Goal: Obtain resource: Download file/media

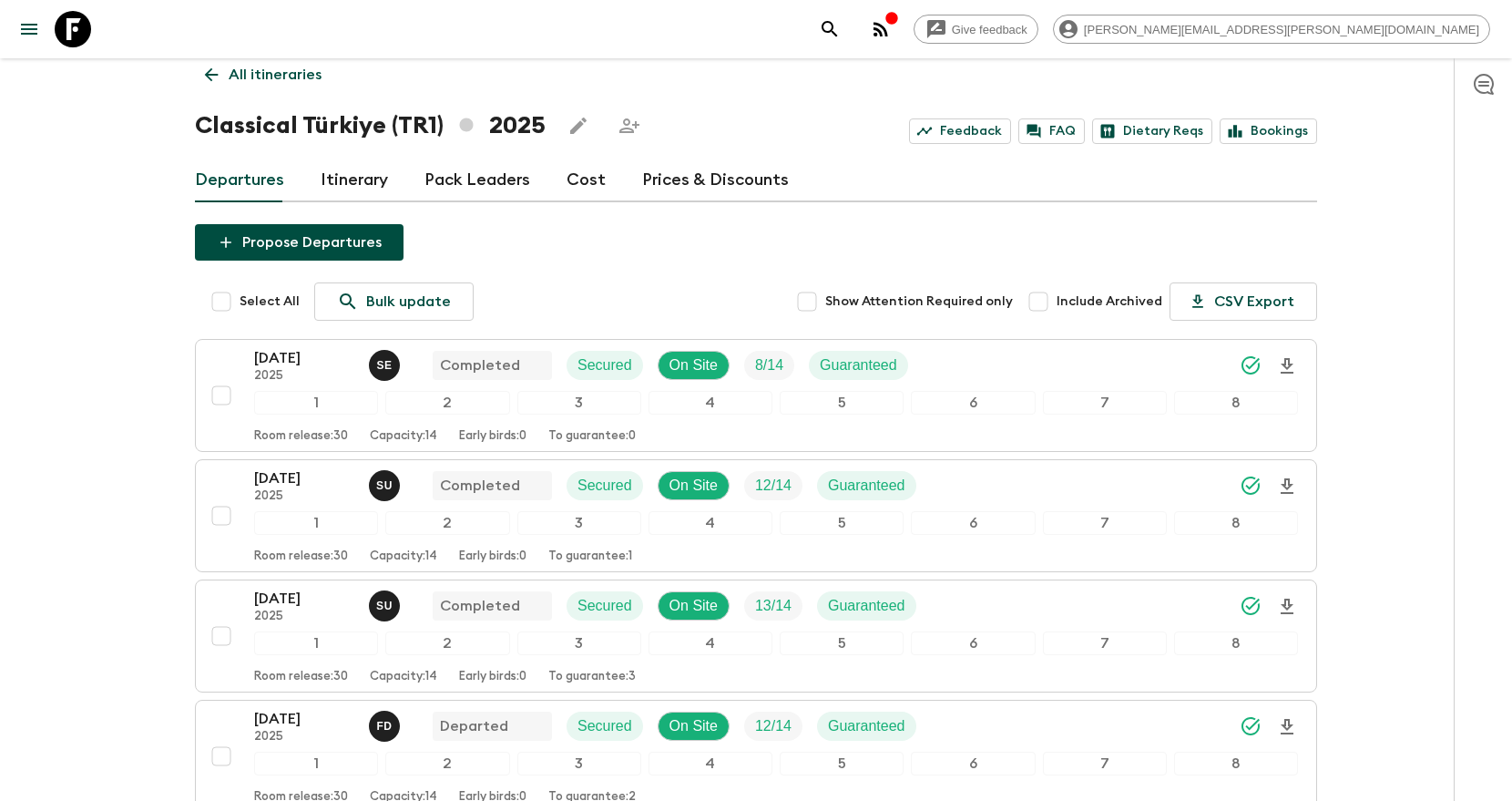
scroll to position [18, 0]
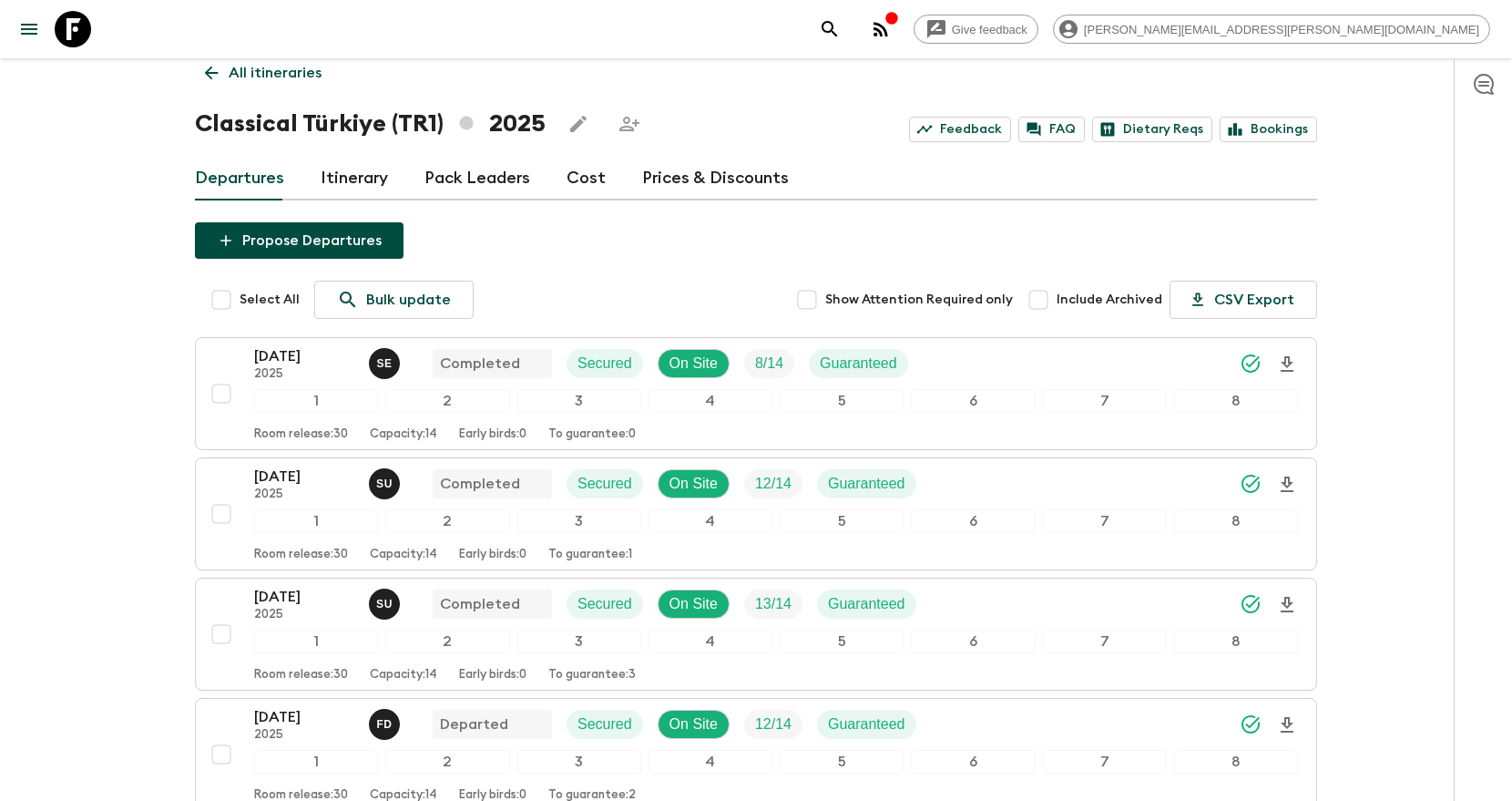
click at [837, 31] on icon "search adventures" at bounding box center [829, 29] width 16 height 16
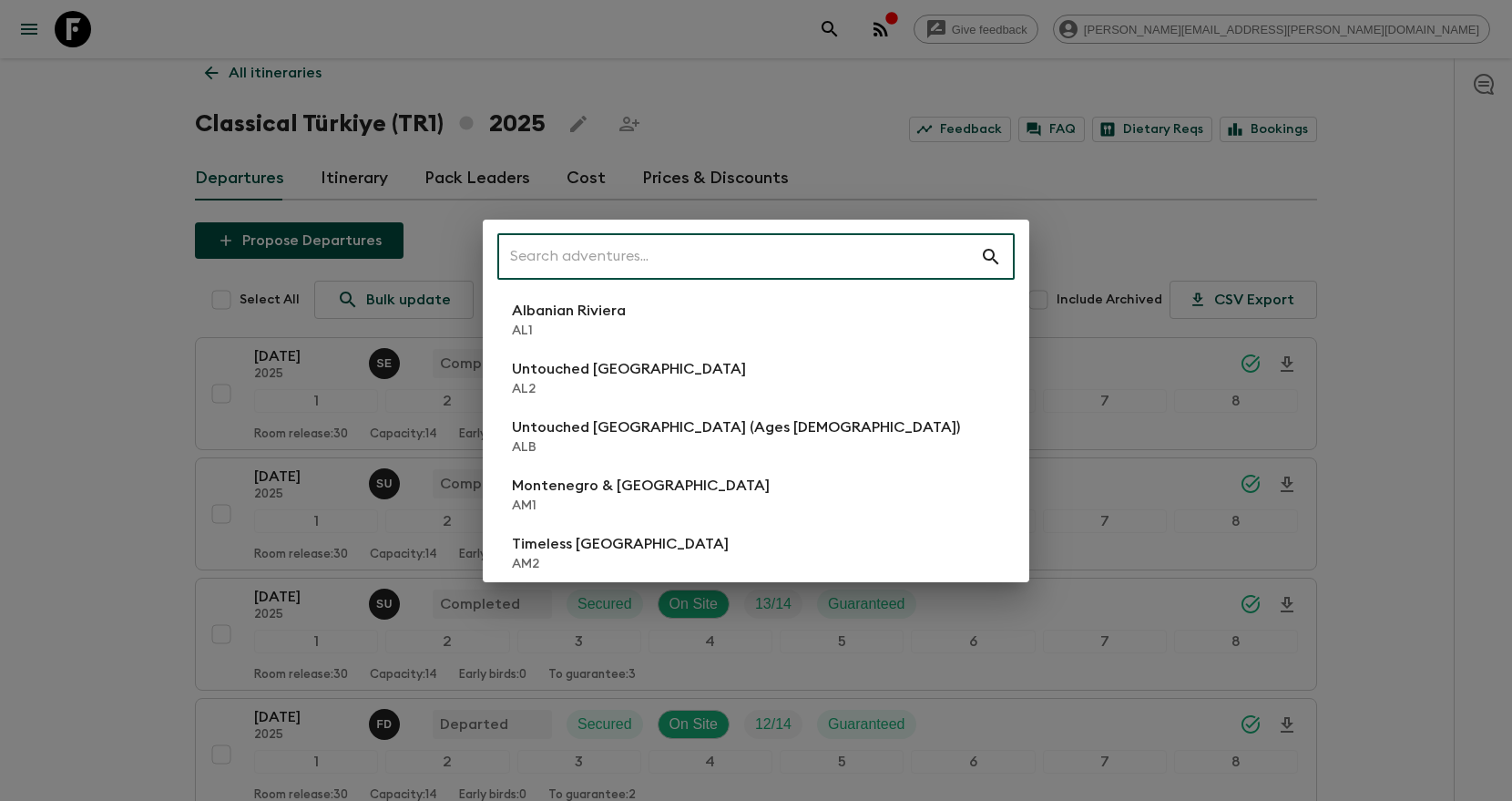
type input "i"
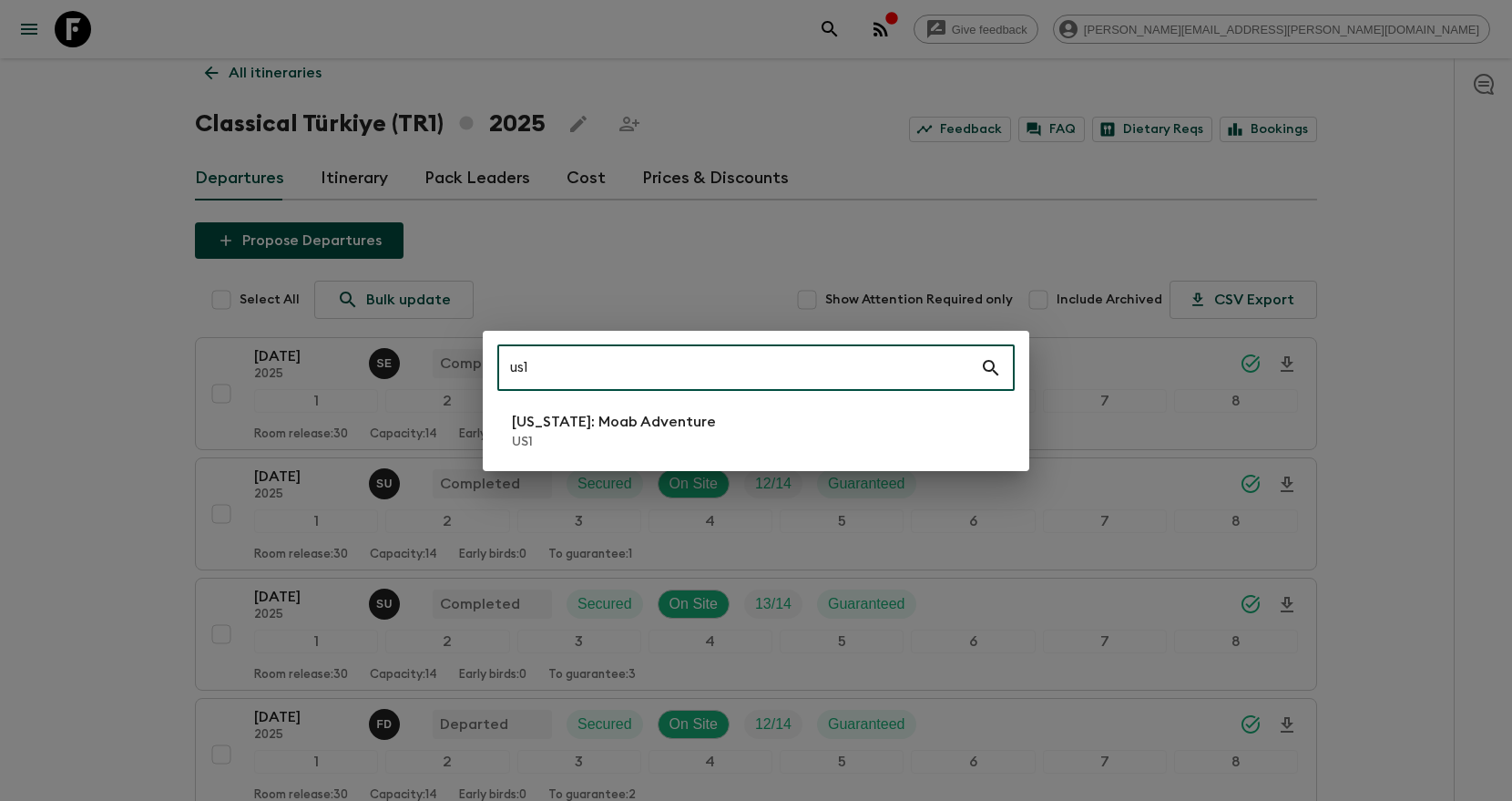
type input "us1"
click at [593, 435] on p "US1" at bounding box center [614, 441] width 204 height 18
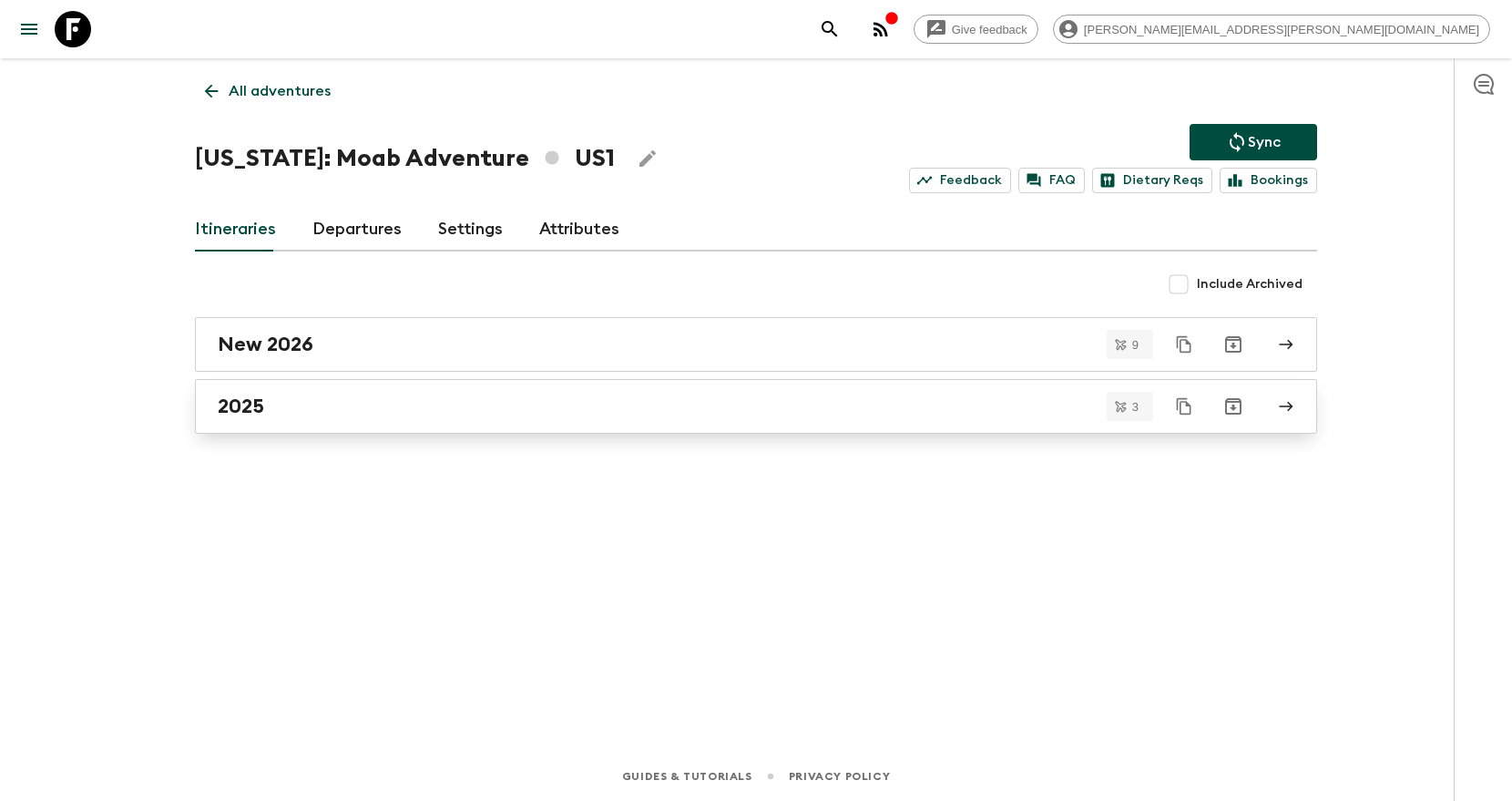
click at [541, 424] on link "2025" at bounding box center [756, 406] width 1122 height 54
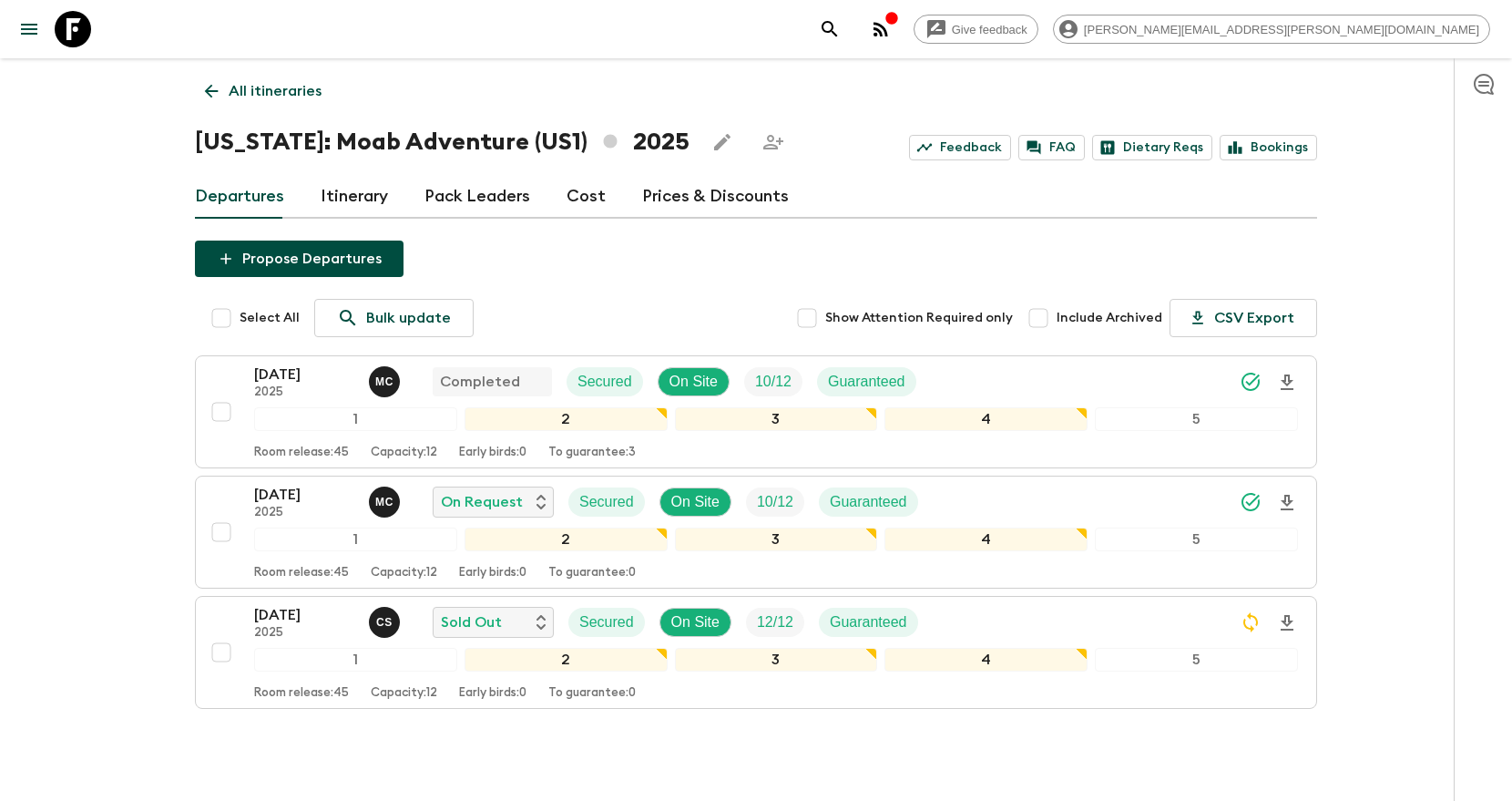
scroll to position [4, 0]
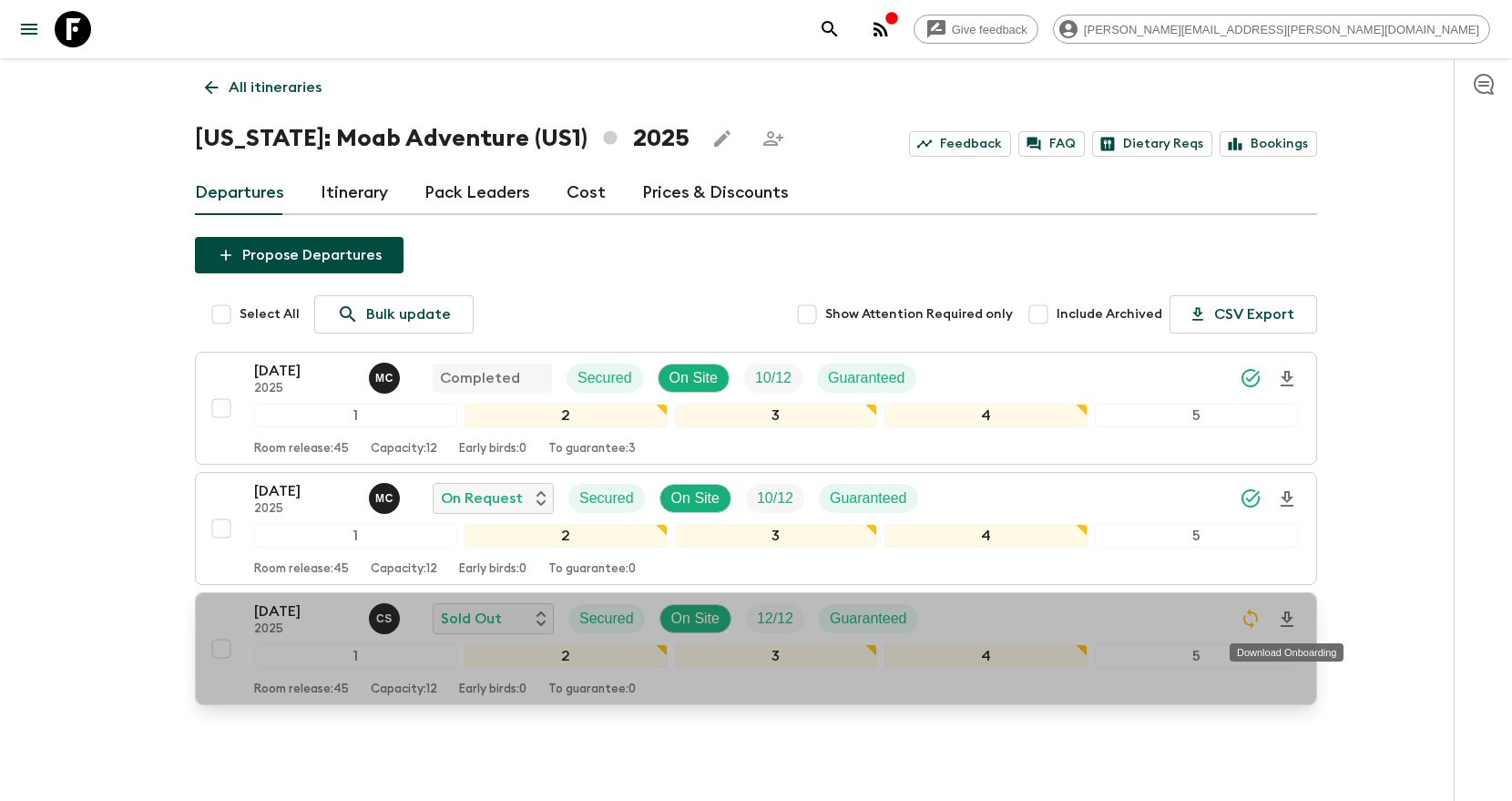
click at [1287, 615] on icon "Download Onboarding" at bounding box center [1287, 620] width 22 height 22
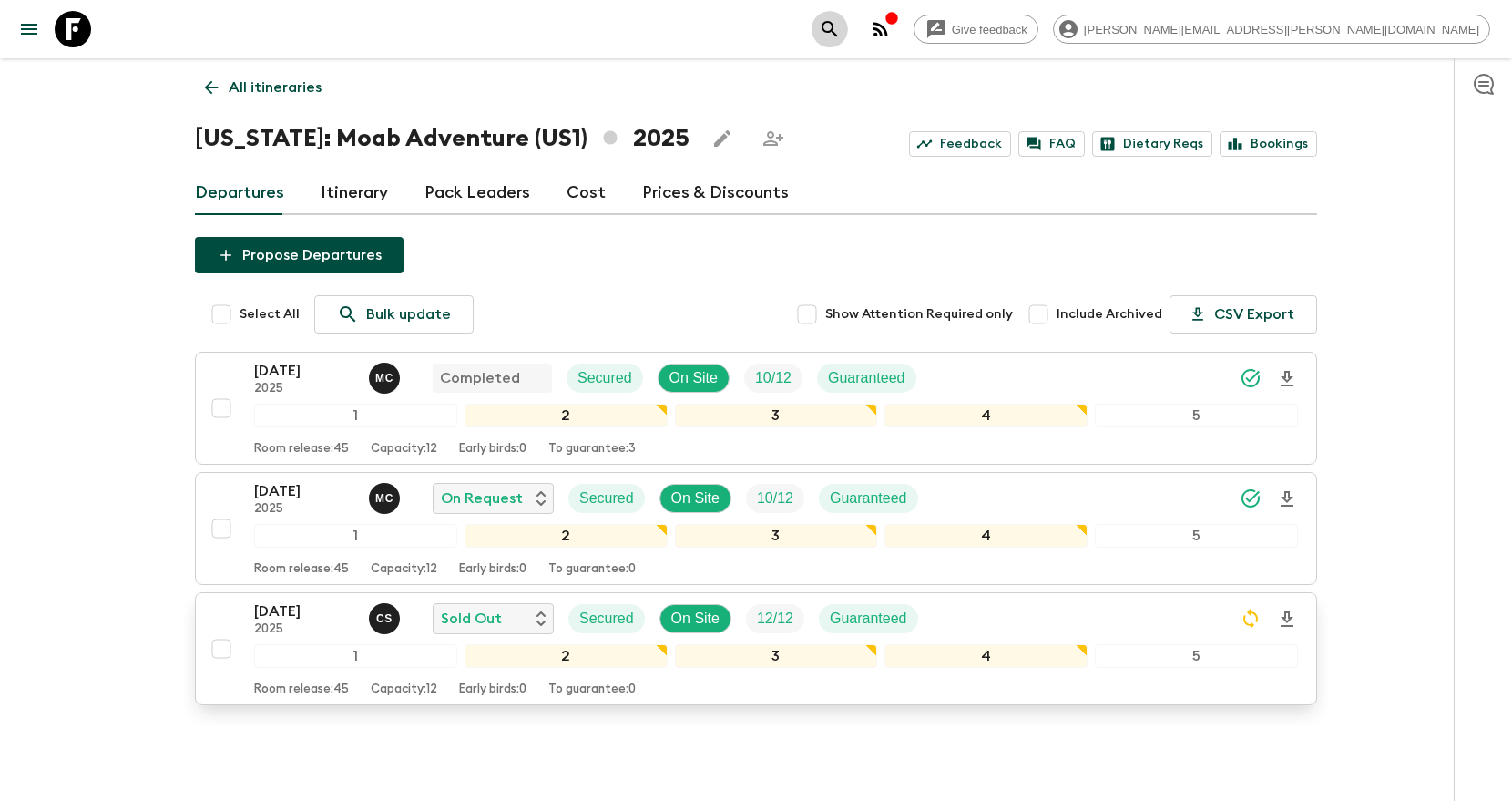
click at [841, 35] on icon "search adventures" at bounding box center [829, 29] width 22 height 22
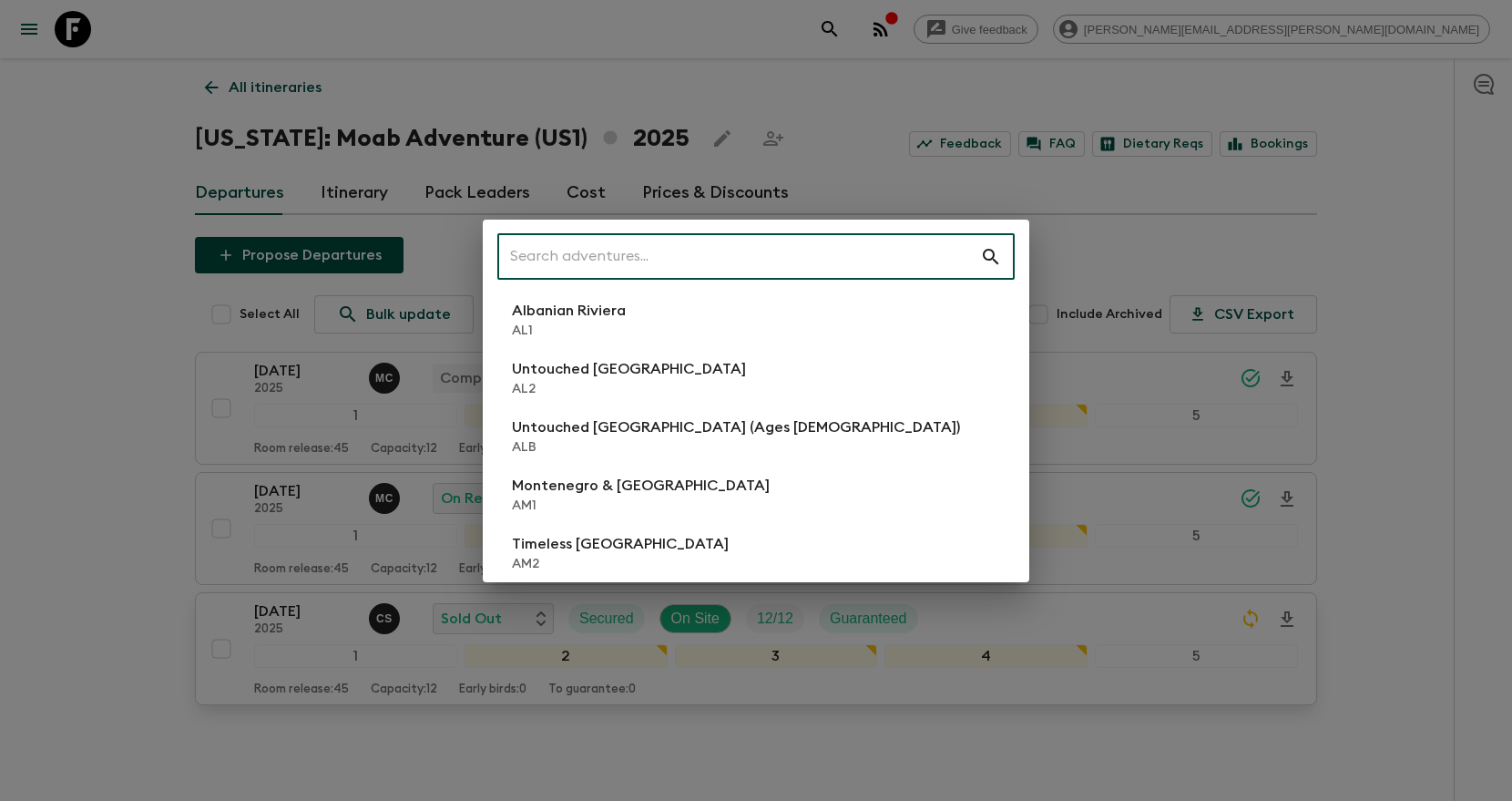
click at [704, 263] on input "text" at bounding box center [739, 257] width 483 height 51
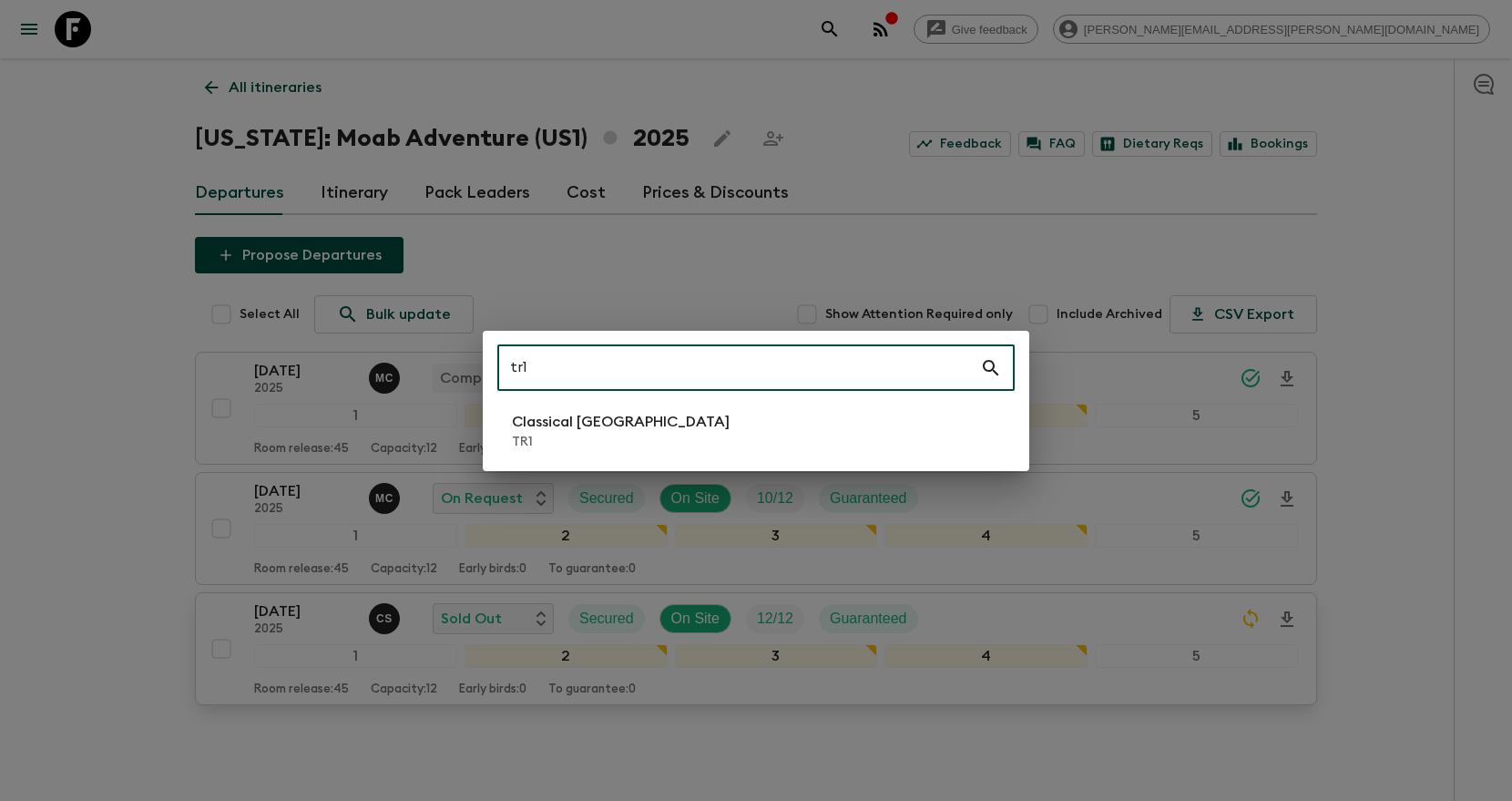
type input "tr1"
click at [636, 422] on li "Classical Türkiye TR1" at bounding box center [756, 432] width 517 height 51
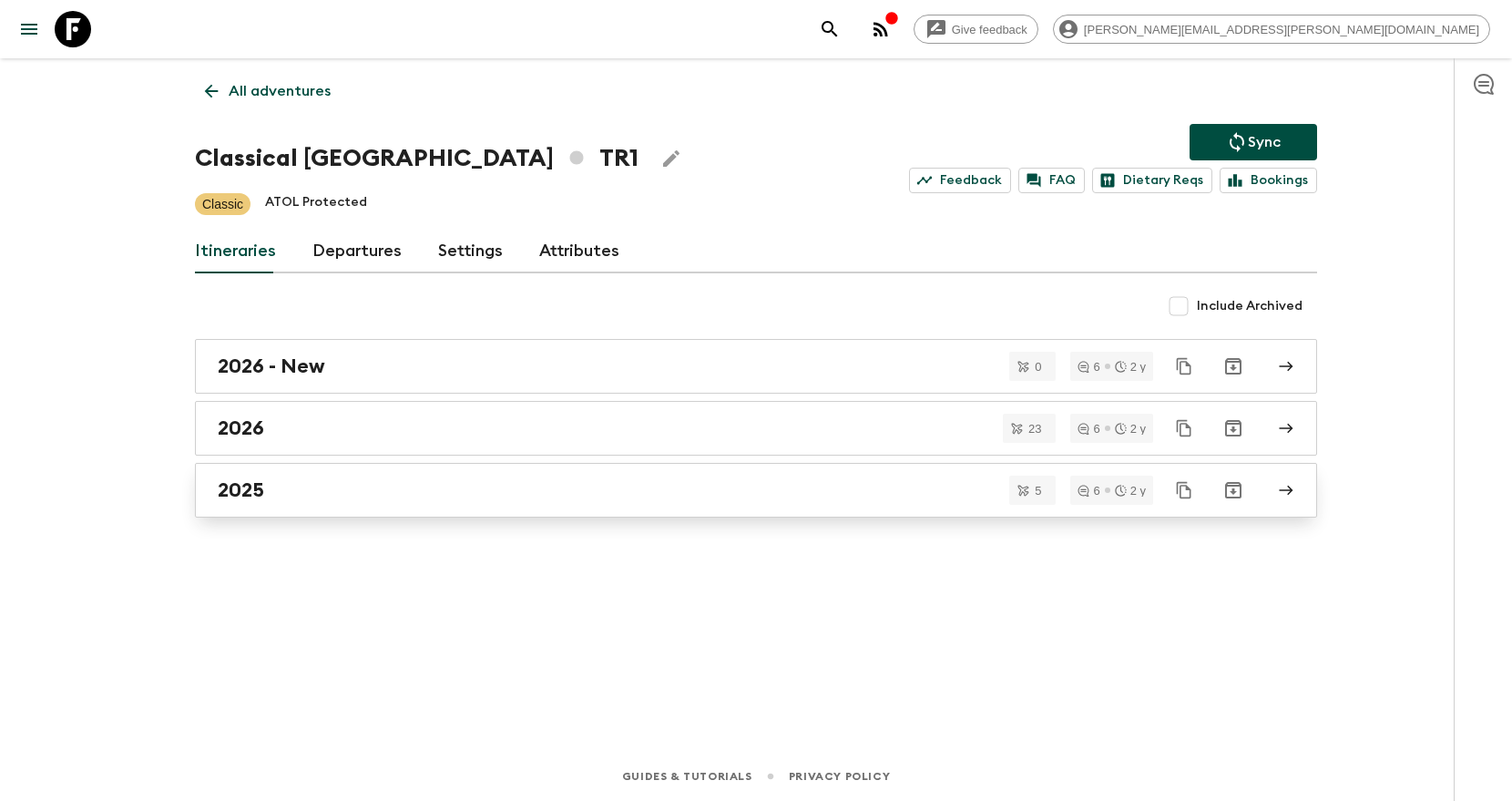
click at [617, 481] on div "2025" at bounding box center [739, 491] width 1042 height 24
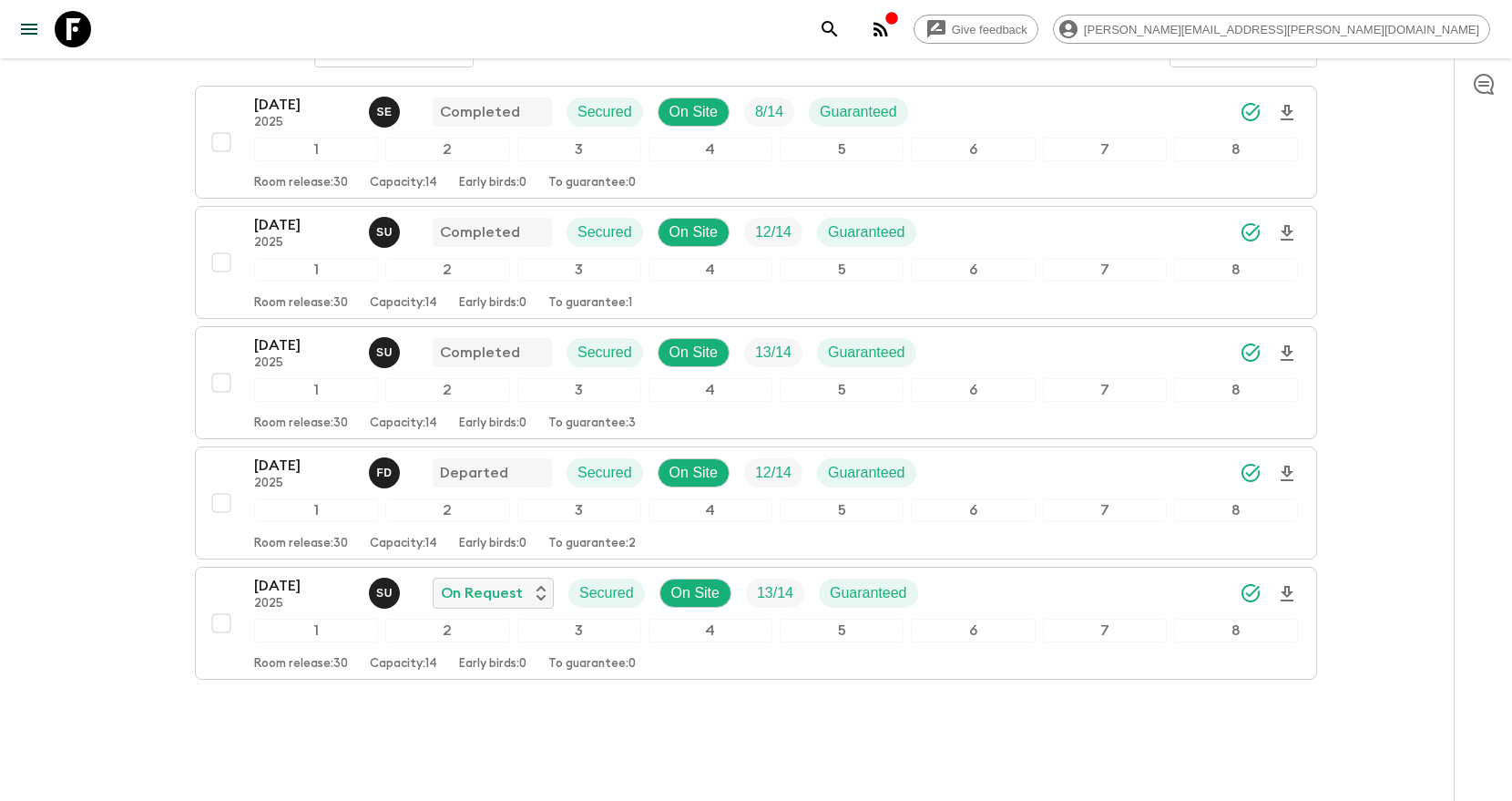
scroll to position [314, 0]
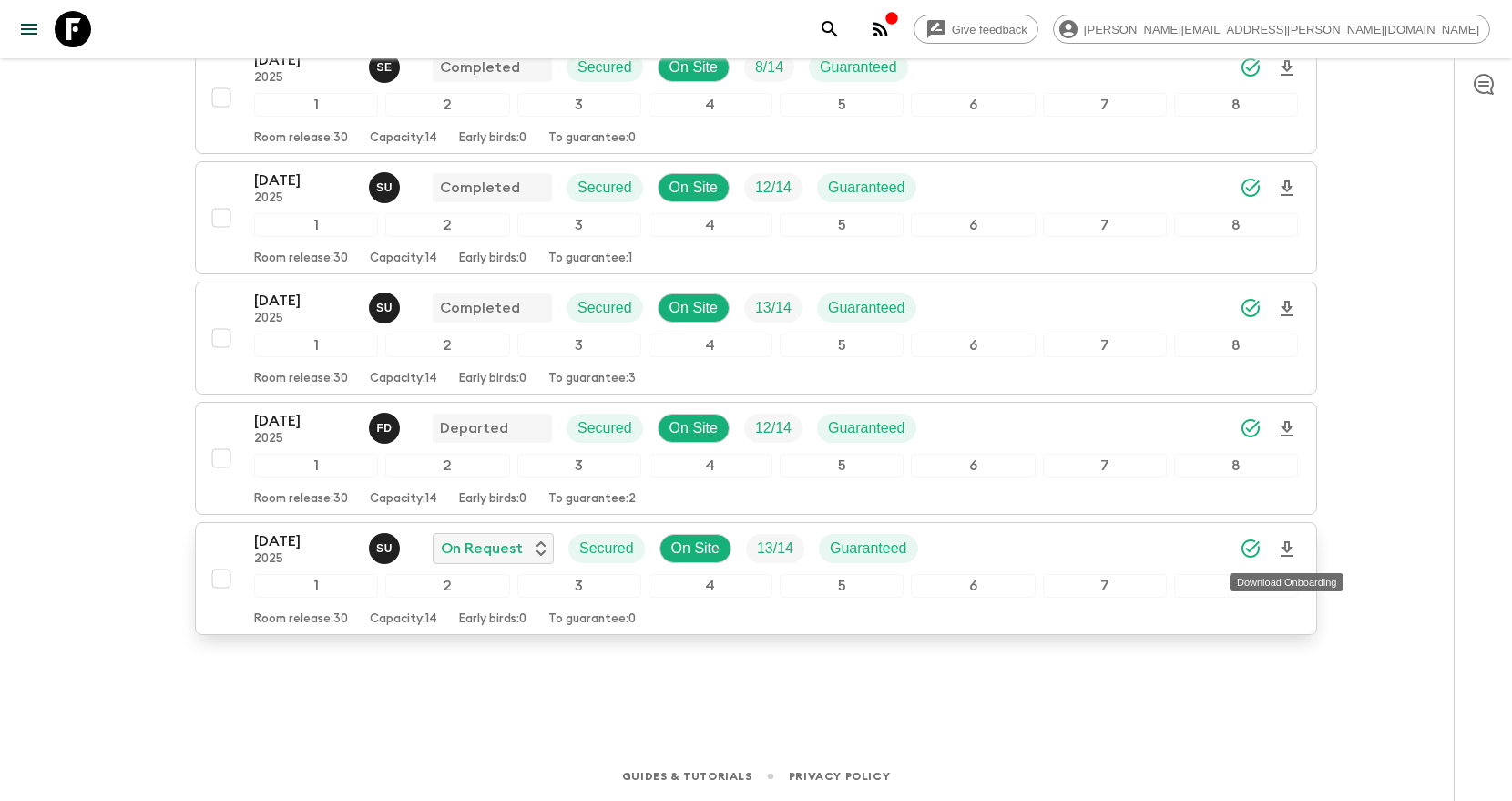
click at [1286, 550] on icon "Download Onboarding" at bounding box center [1287, 550] width 22 height 22
